Goal: Task Accomplishment & Management: Use online tool/utility

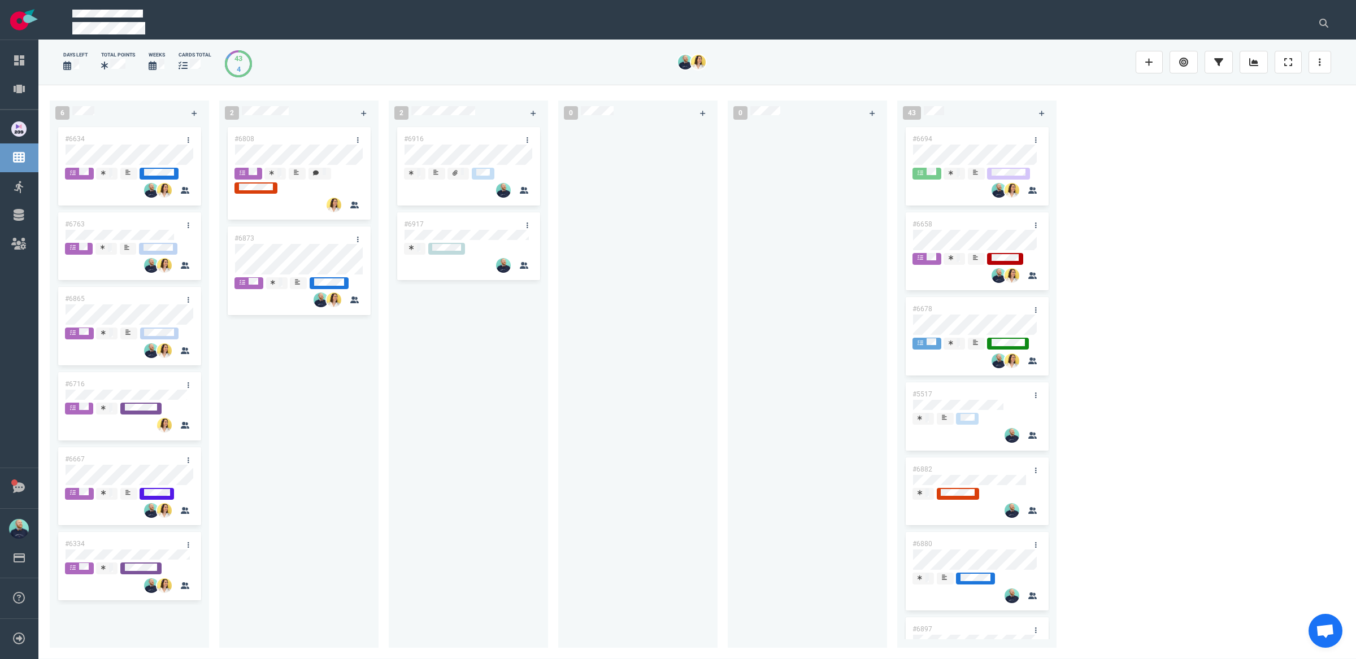
click at [454, 466] on div "#6916 #6917" at bounding box center [469, 380] width 146 height 510
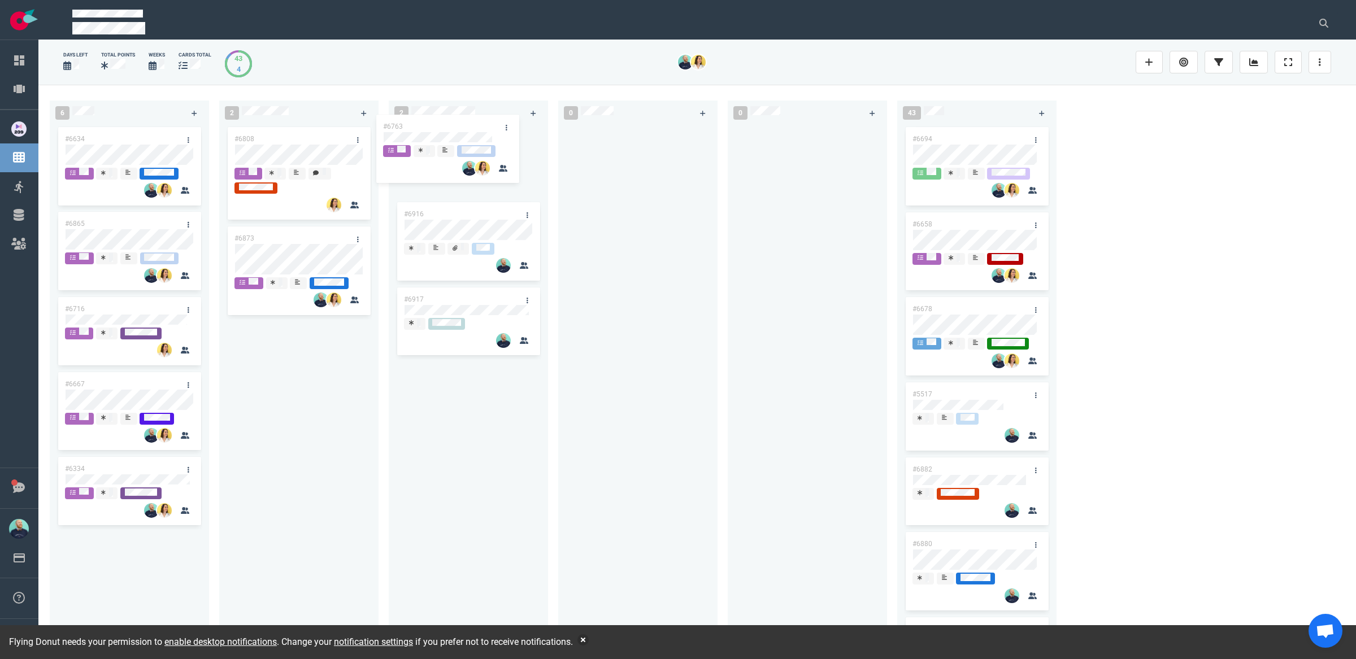
drag, startPoint x: 218, startPoint y: 224, endPoint x: 448, endPoint y: 132, distance: 248.5
click at [448, 132] on div "6 #6634 #6763 #6865 #6716 #6667 #6334 #6763 2 #6808 #6873 2 #6916 #6917 0 0 43 …" at bounding box center [697, 372] width 1318 height 574
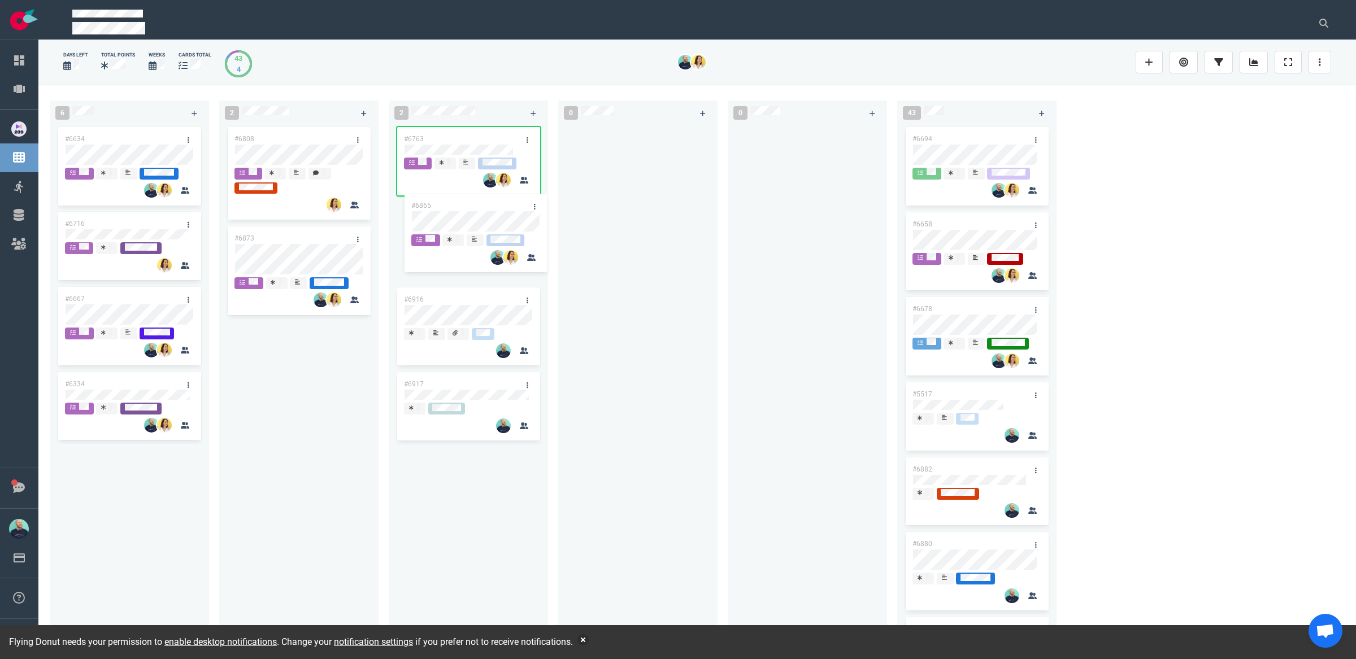
drag, startPoint x: 553, startPoint y: 207, endPoint x: 509, endPoint y: 201, distance: 44.5
click at [508, 200] on div "6 #6634 #6865 #6716 #6667 #6334 #6865 2 #6808 #6873 2 #6763 #6916 #6917 0 0 43 …" at bounding box center [697, 372] width 1318 height 574
click at [299, 415] on div "#6808 #6873" at bounding box center [299, 380] width 146 height 510
click at [286, 396] on div "#6808 #6873" at bounding box center [299, 380] width 146 height 510
click at [312, 357] on div "#6808 #6873" at bounding box center [299, 380] width 146 height 510
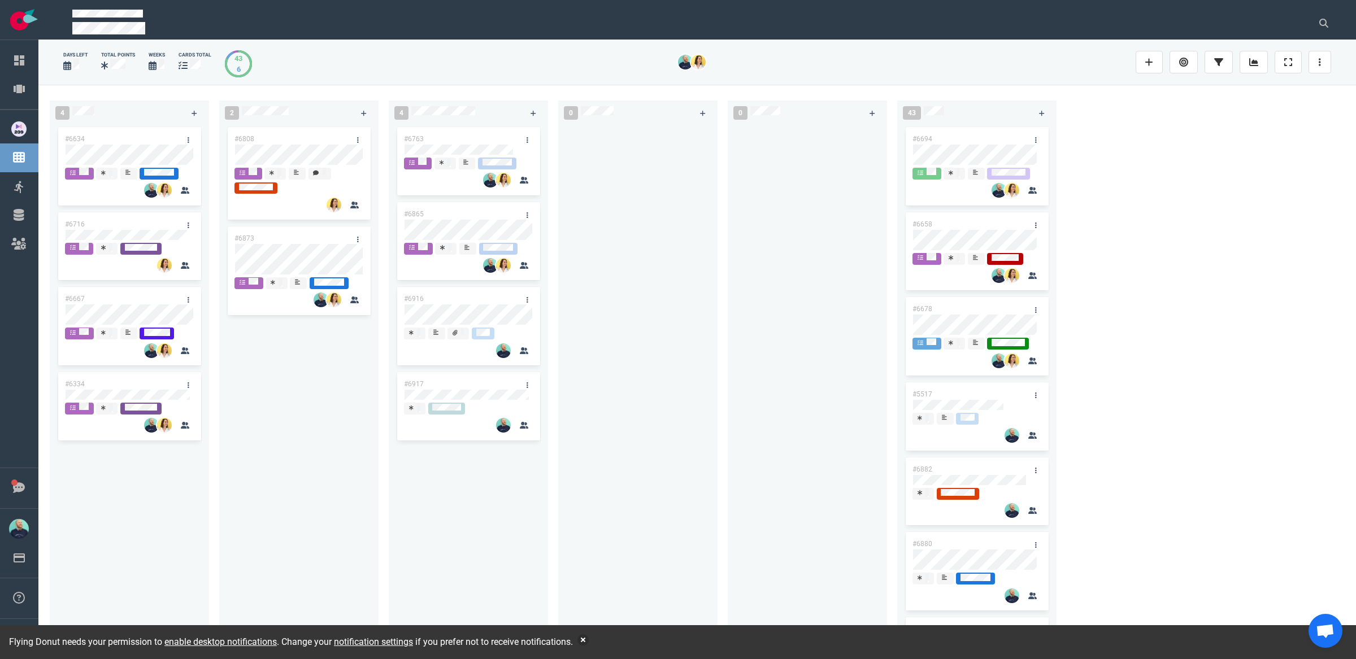
click at [290, 394] on div "#6808 #6873" at bounding box center [299, 380] width 146 height 510
click at [390, 447] on div "#6763 #6865 #6916 #6917" at bounding box center [468, 382] width 159 height 515
click at [262, 353] on div "#6808 #6873" at bounding box center [299, 380] width 146 height 510
drag, startPoint x: 288, startPoint y: 462, endPoint x: 287, endPoint y: 446, distance: 15.3
click at [288, 462] on div "#6808 #6873" at bounding box center [299, 380] width 146 height 510
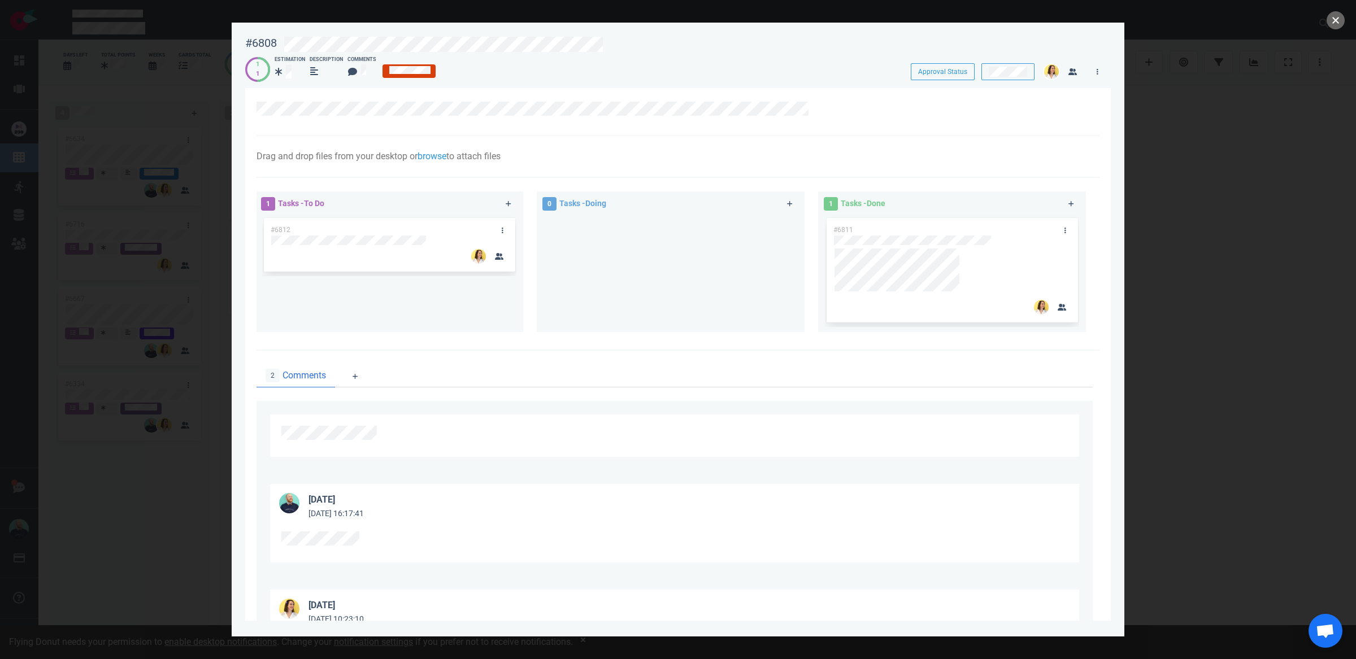
click at [1339, 25] on button "close" at bounding box center [1336, 20] width 18 height 18
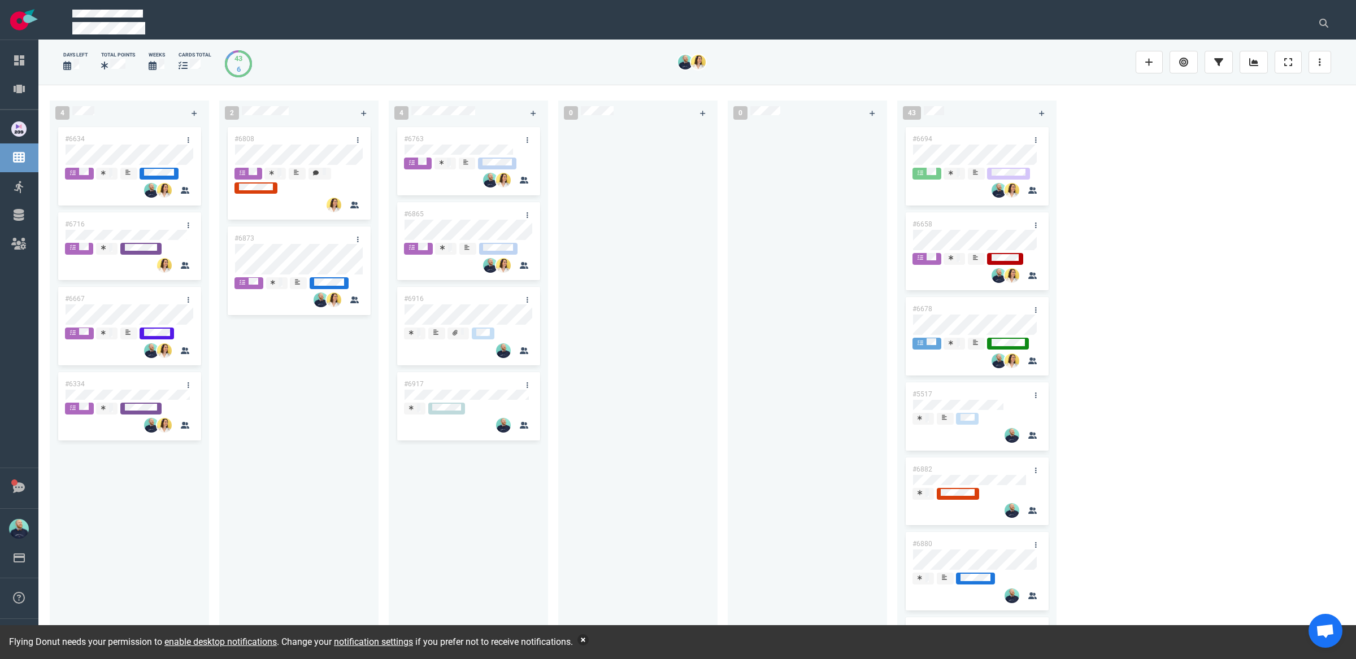
click at [589, 641] on button "button" at bounding box center [582, 640] width 11 height 11
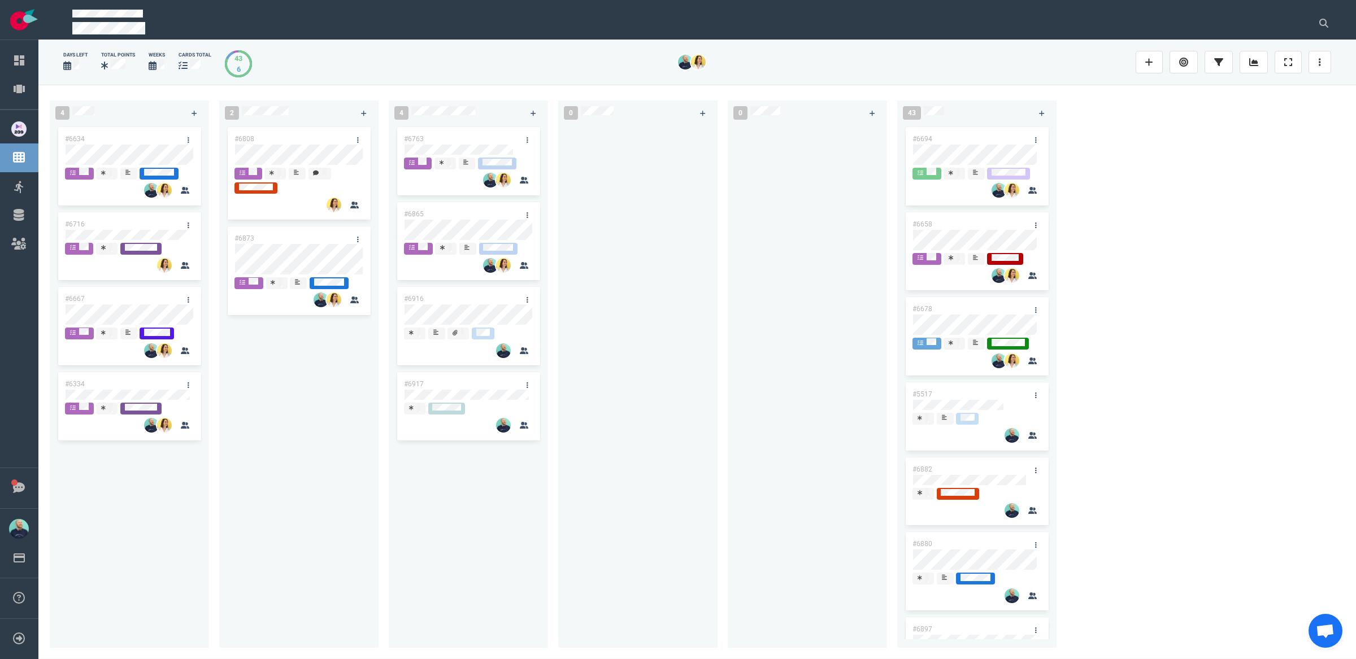
click at [364, 457] on div "#6808 #6873" at bounding box center [299, 380] width 146 height 510
